Goal: Task Accomplishment & Management: Use online tool/utility

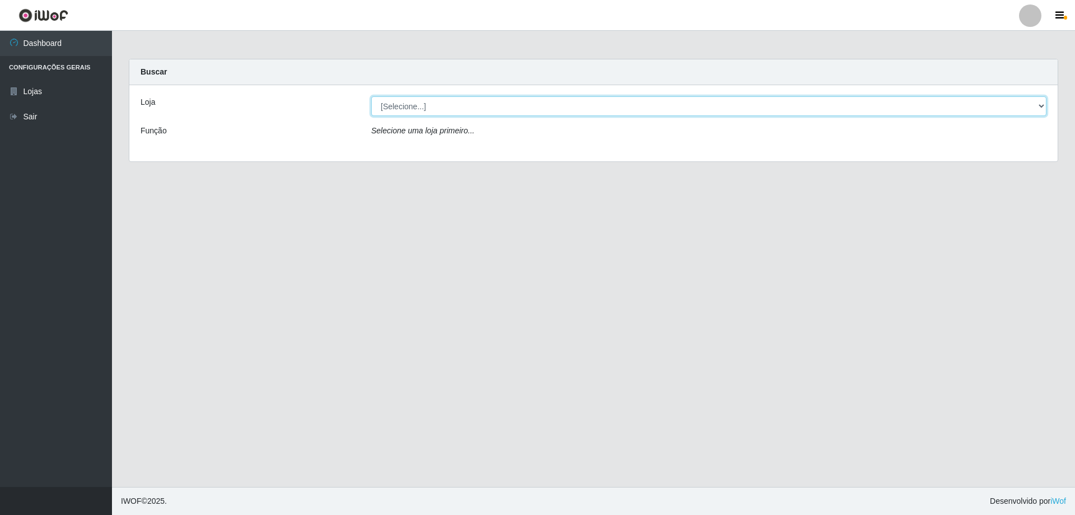
click at [1038, 110] on select "[Selecione...] Extraplus - [GEOGRAPHIC_DATA] 03 - [GEOGRAPHIC_DATA]" at bounding box center [708, 106] width 675 height 20
select select "468"
click at [371, 96] on select "[Selecione...] Extraplus - [GEOGRAPHIC_DATA] 03 - [GEOGRAPHIC_DATA]" at bounding box center [708, 106] width 675 height 20
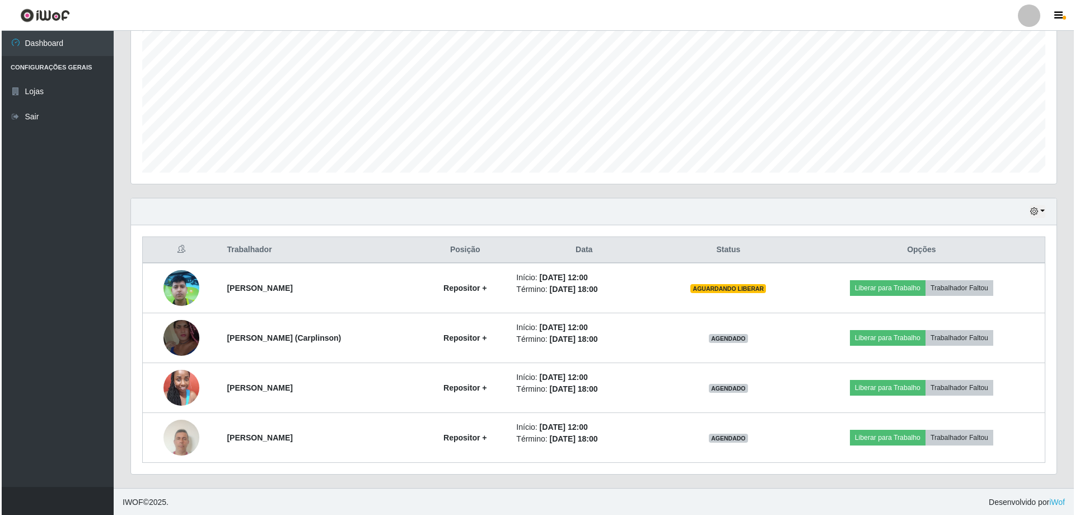
scroll to position [229, 0]
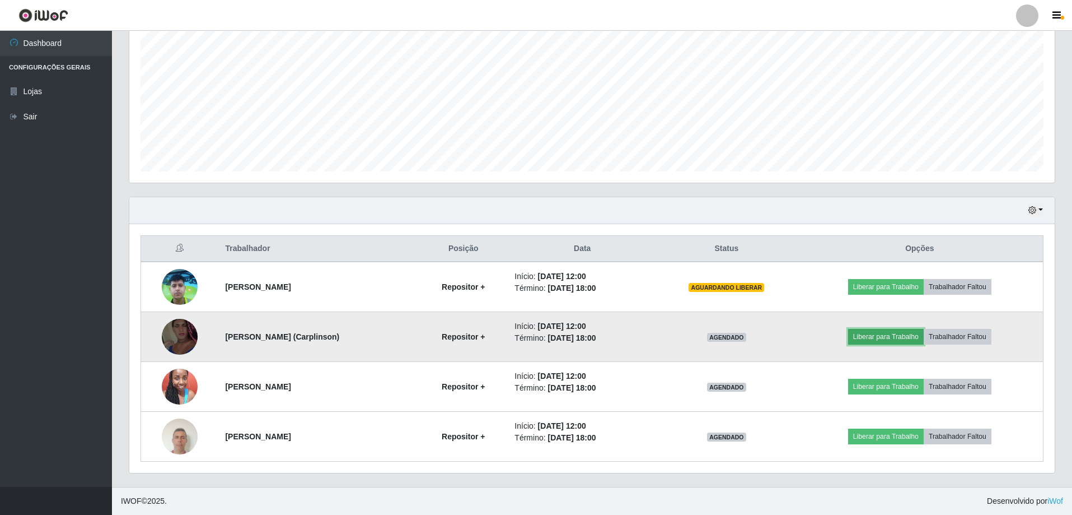
click at [900, 333] on button "Liberar para Trabalho" at bounding box center [886, 337] width 76 height 16
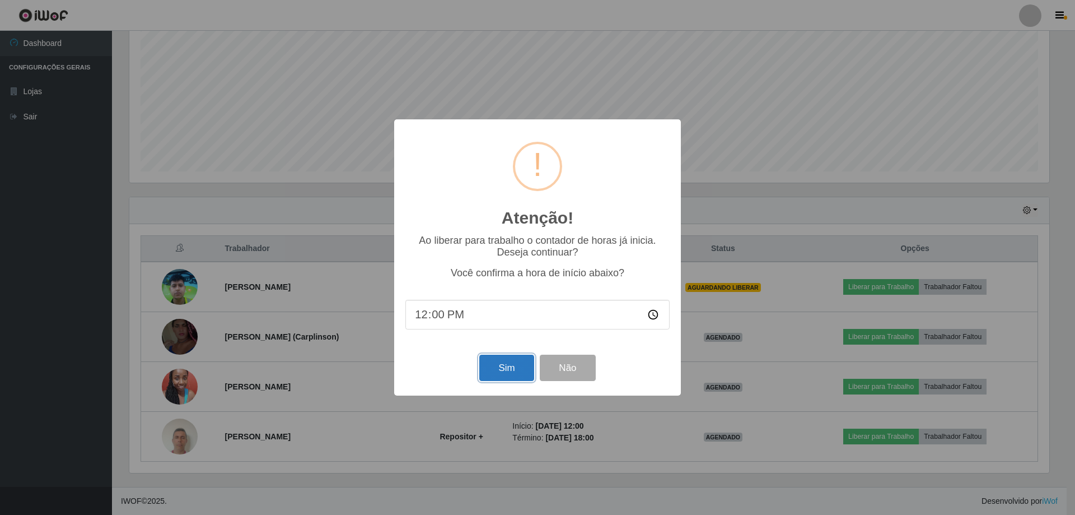
click at [502, 372] on button "Sim" at bounding box center [506, 367] width 54 height 26
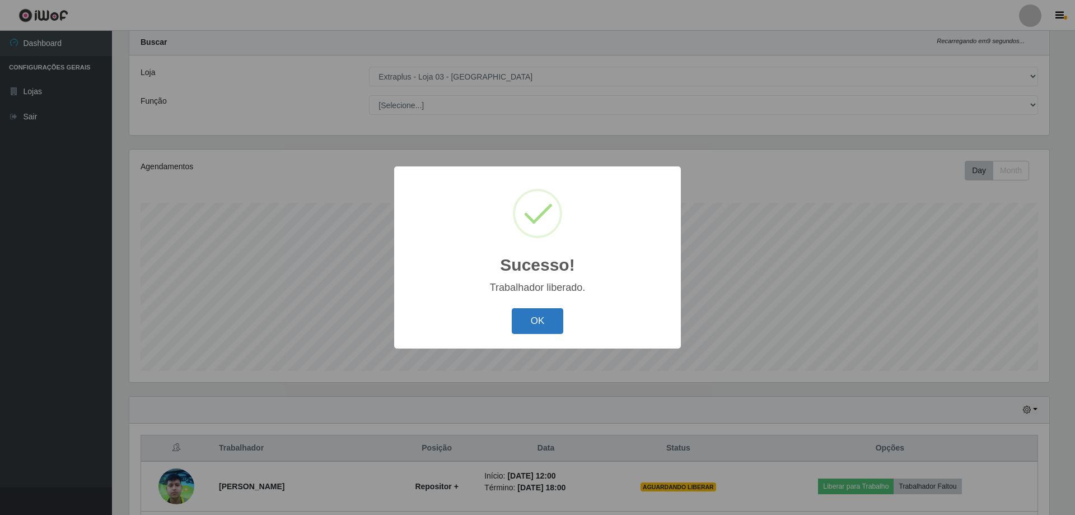
click at [549, 323] on button "OK" at bounding box center [538, 321] width 52 height 26
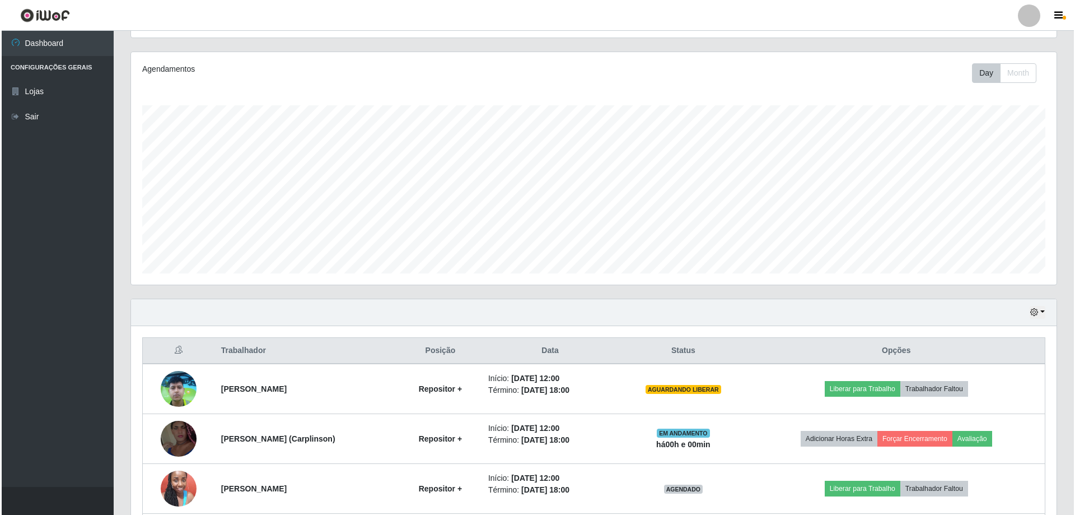
scroll to position [229, 0]
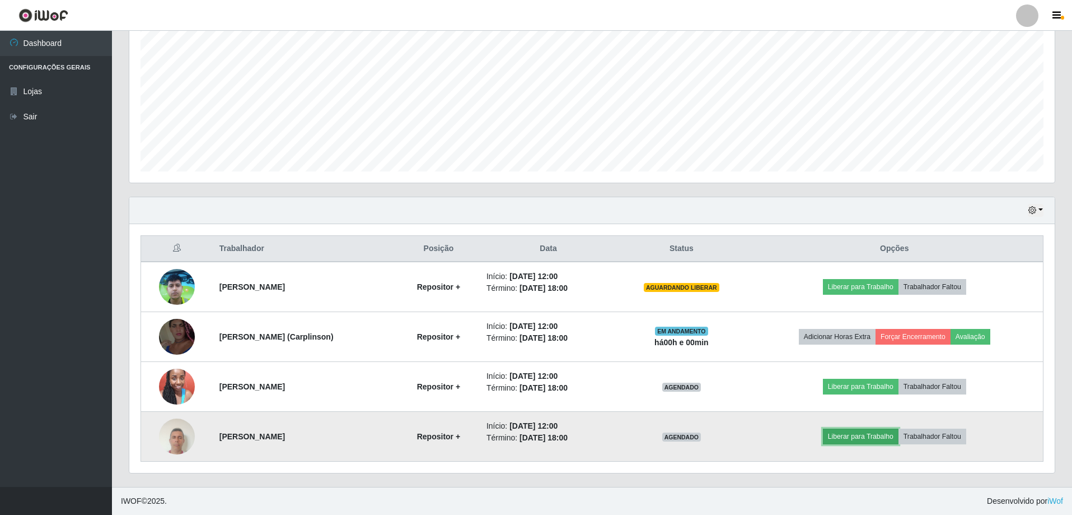
click at [848, 437] on button "Liberar para Trabalho" at bounding box center [861, 436] width 76 height 16
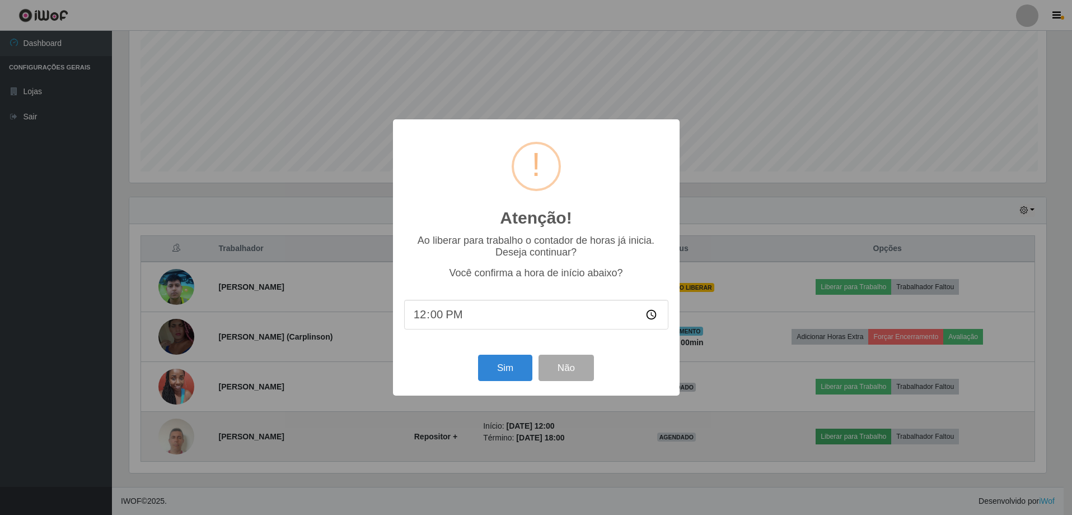
scroll to position [232, 920]
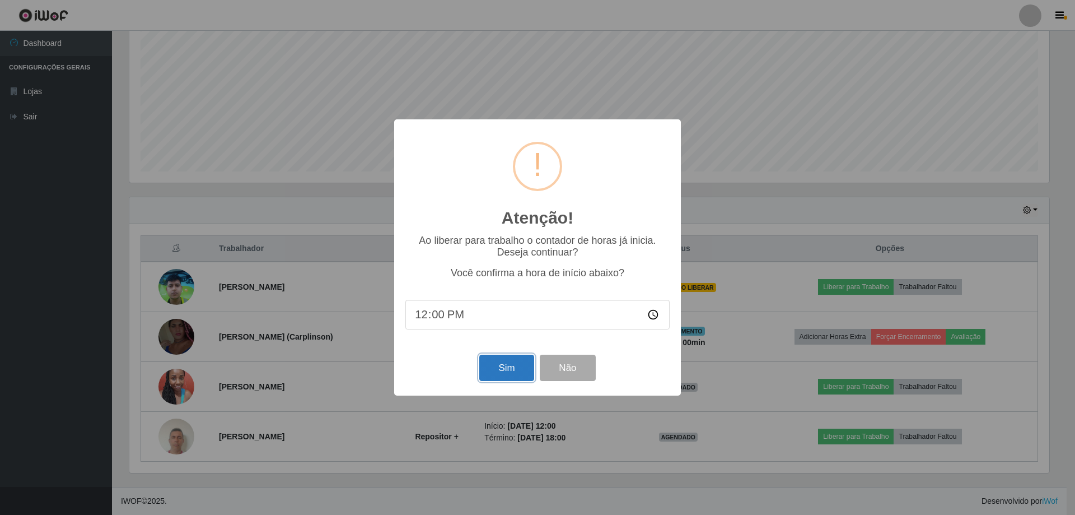
click at [503, 371] on button "Sim" at bounding box center [506, 367] width 54 height 26
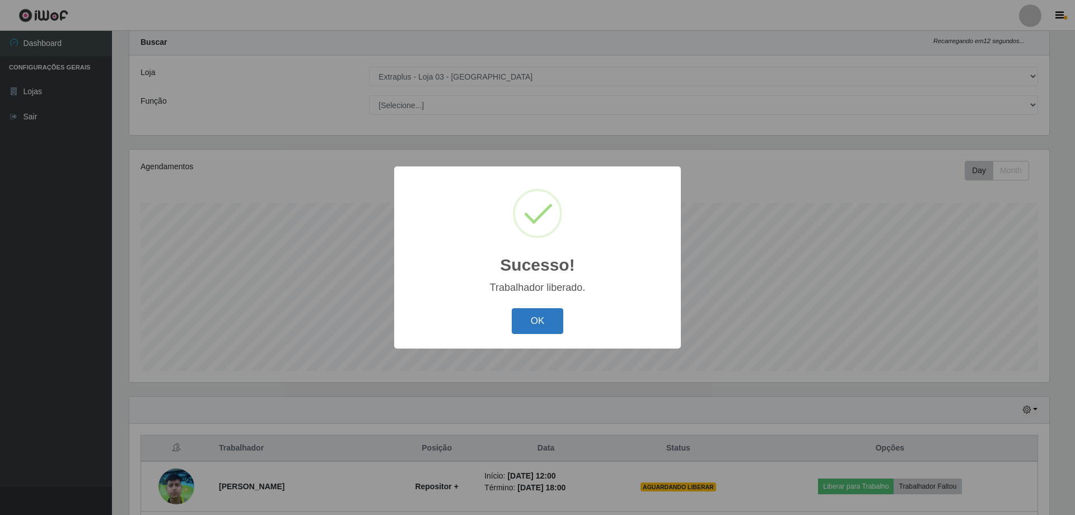
drag, startPoint x: 524, startPoint y: 328, endPoint x: 546, endPoint y: 333, distance: 23.6
click at [524, 328] on button "OK" at bounding box center [538, 321] width 52 height 26
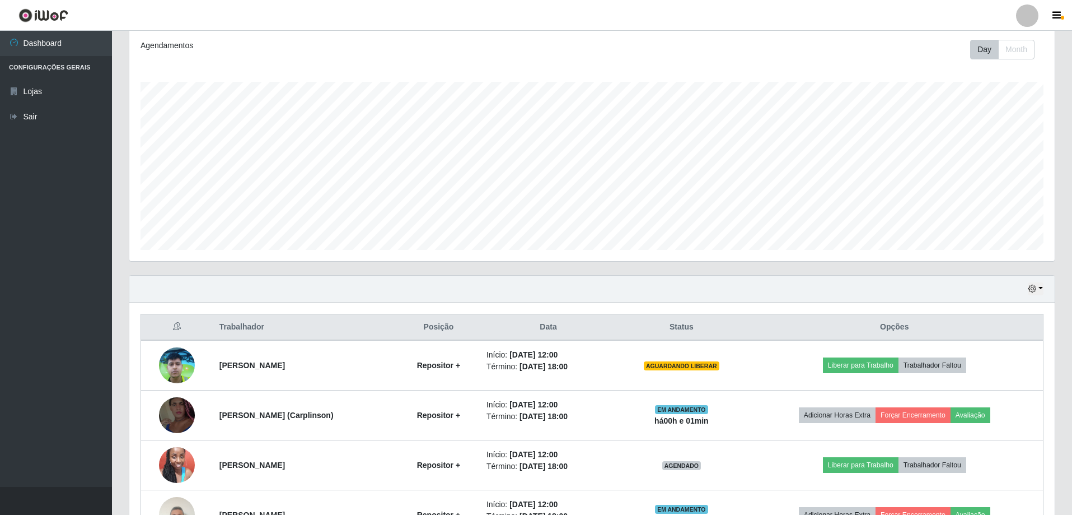
scroll to position [229, 0]
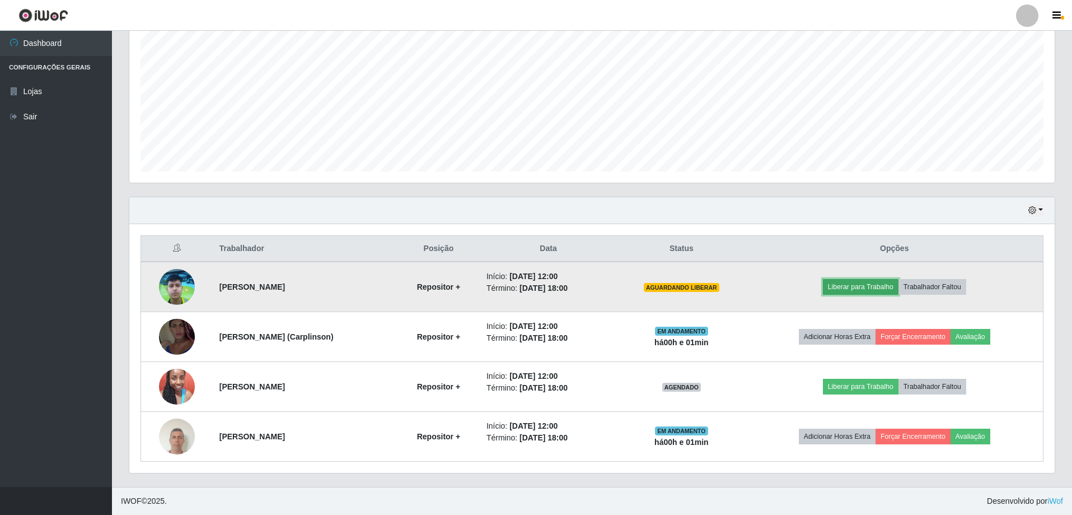
click at [851, 291] on button "Liberar para Trabalho" at bounding box center [861, 287] width 76 height 16
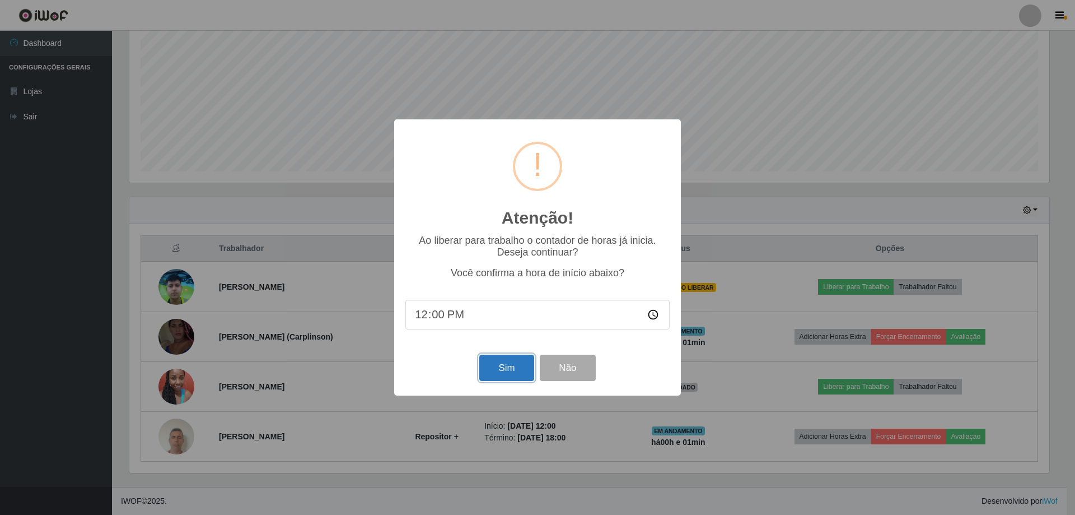
click at [511, 369] on button "Sim" at bounding box center [506, 367] width 54 height 26
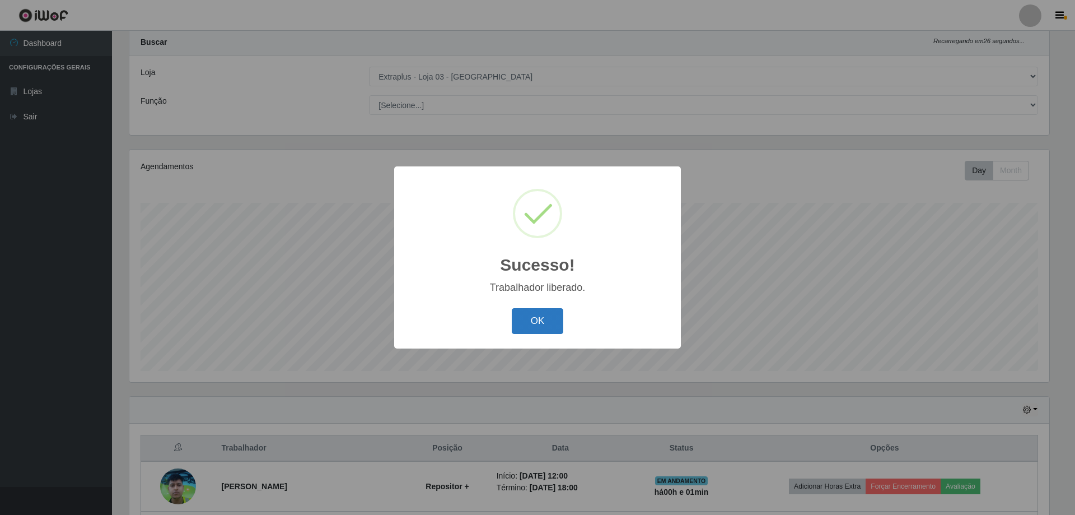
click at [538, 316] on button "OK" at bounding box center [538, 321] width 52 height 26
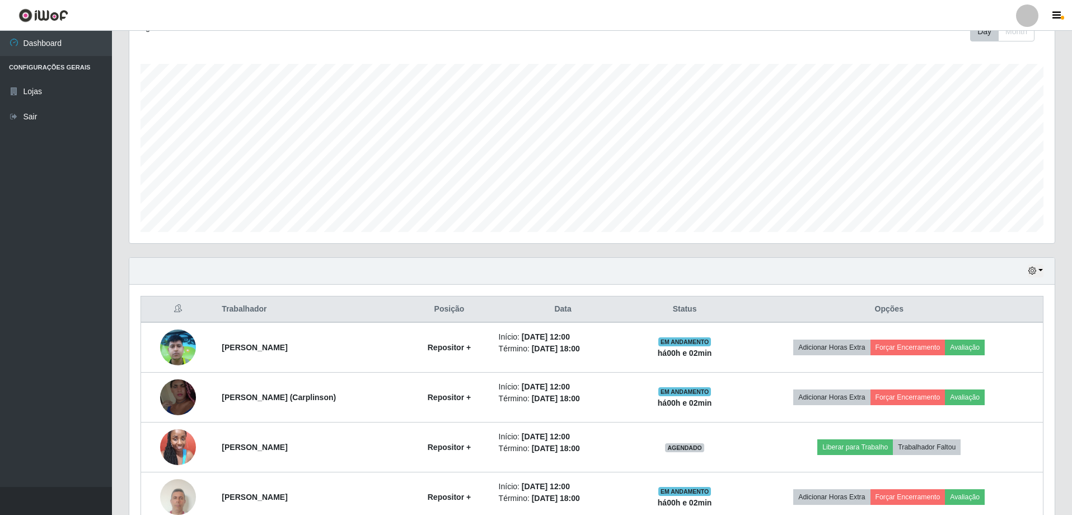
scroll to position [229, 0]
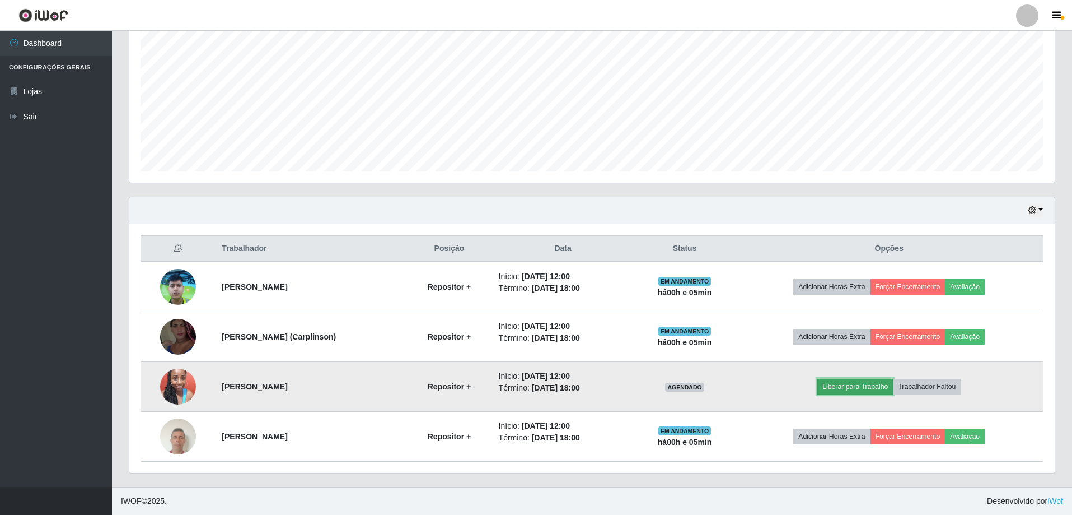
click at [862, 388] on button "Liberar para Trabalho" at bounding box center [856, 387] width 76 height 16
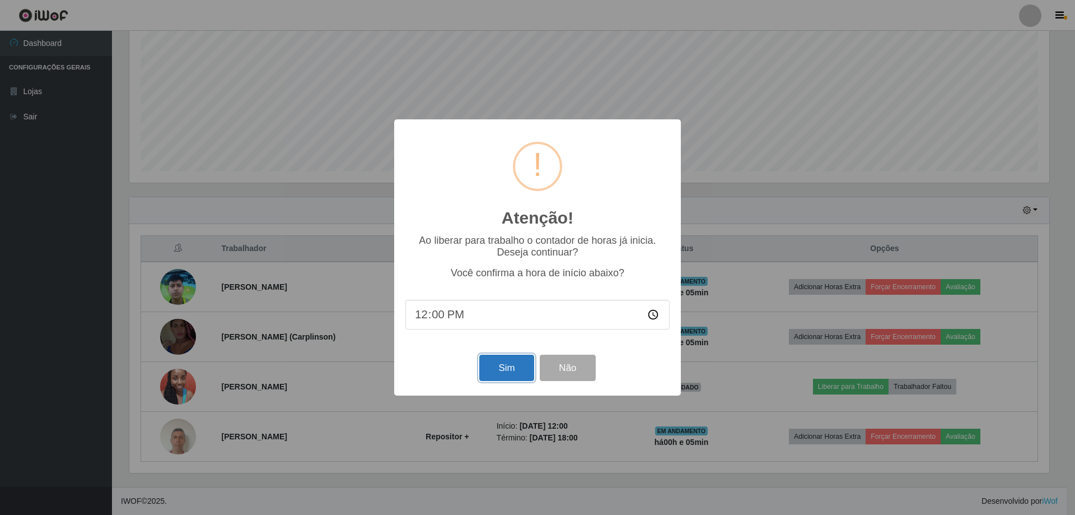
click at [497, 372] on button "Sim" at bounding box center [506, 367] width 54 height 26
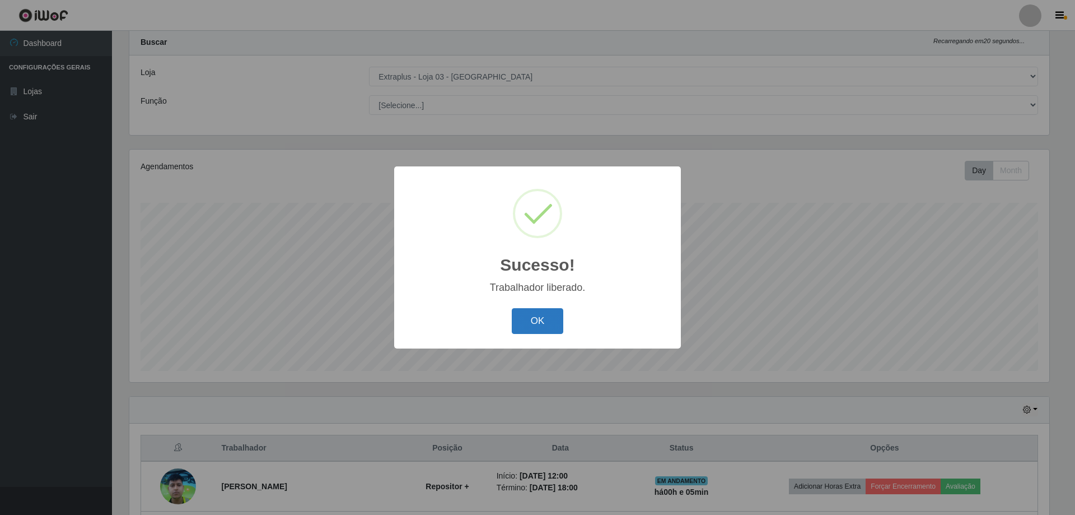
click at [538, 326] on button "OK" at bounding box center [538, 321] width 52 height 26
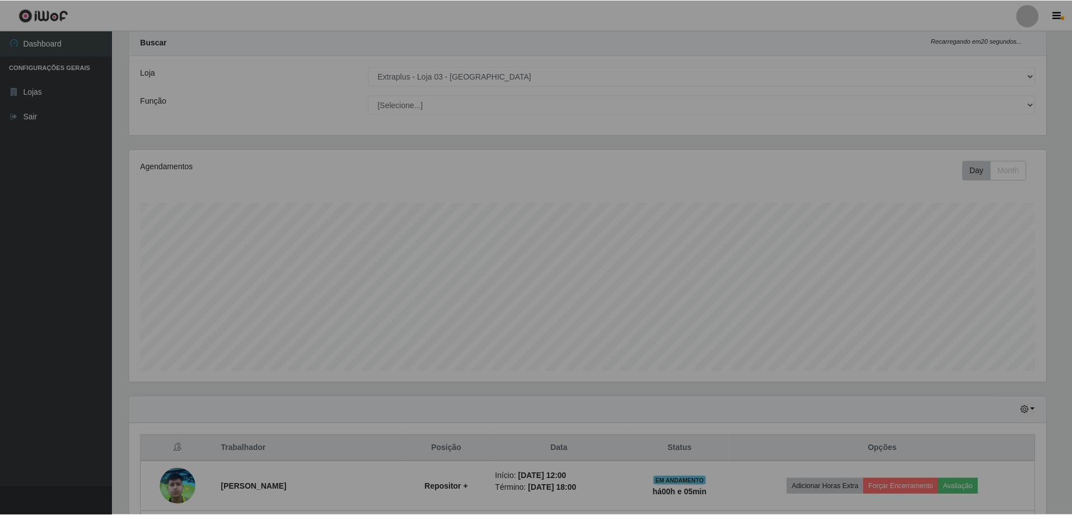
scroll to position [232, 926]
